Goal: Task Accomplishment & Management: Manage account settings

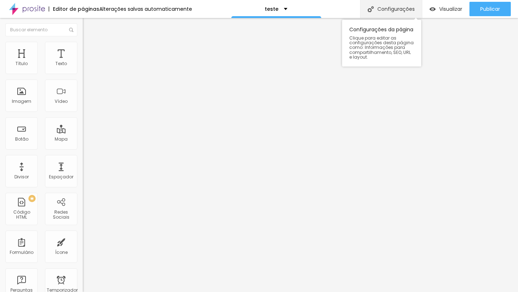
click at [386, 12] on font "Configurações" at bounding box center [396, 8] width 37 height 7
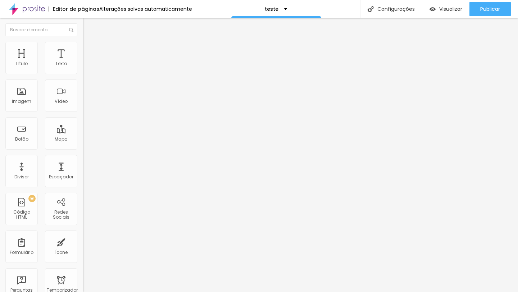
click at [283, 9] on div "teste" at bounding box center [276, 8] width 23 height 5
